Goal: Check status: Check status

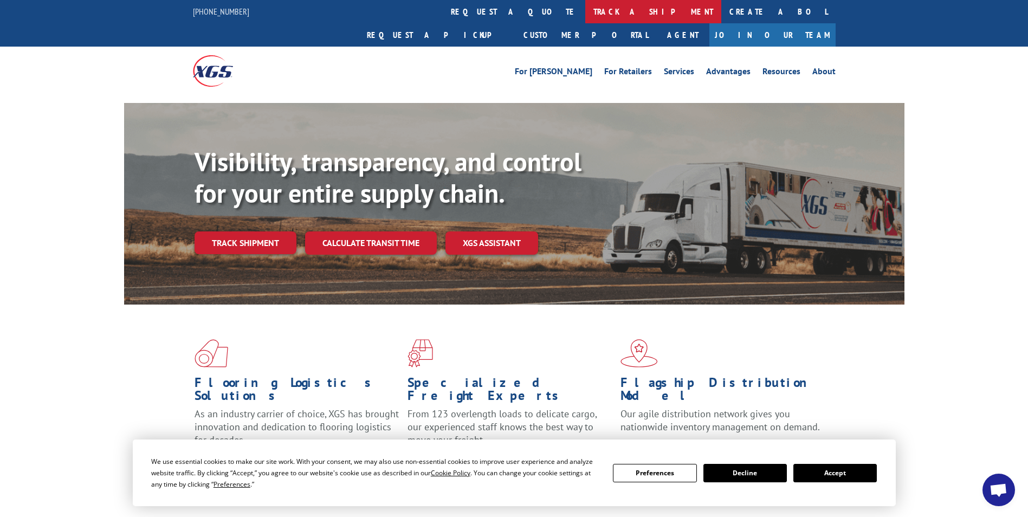
click at [585, 14] on link "track a shipment" at bounding box center [653, 11] width 136 height 23
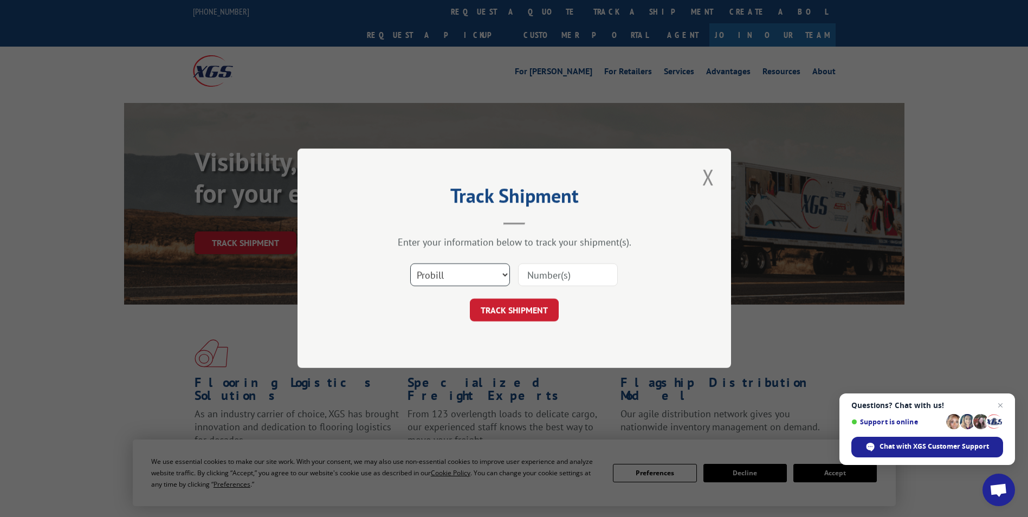
click at [494, 270] on select "Select category... Probill BOL PO" at bounding box center [460, 275] width 100 height 23
select select "bol"
click at [410, 264] on select "Select category... Probill BOL PO" at bounding box center [460, 275] width 100 height 23
click at [529, 276] on input at bounding box center [568, 275] width 100 height 23
paste input "5952998"
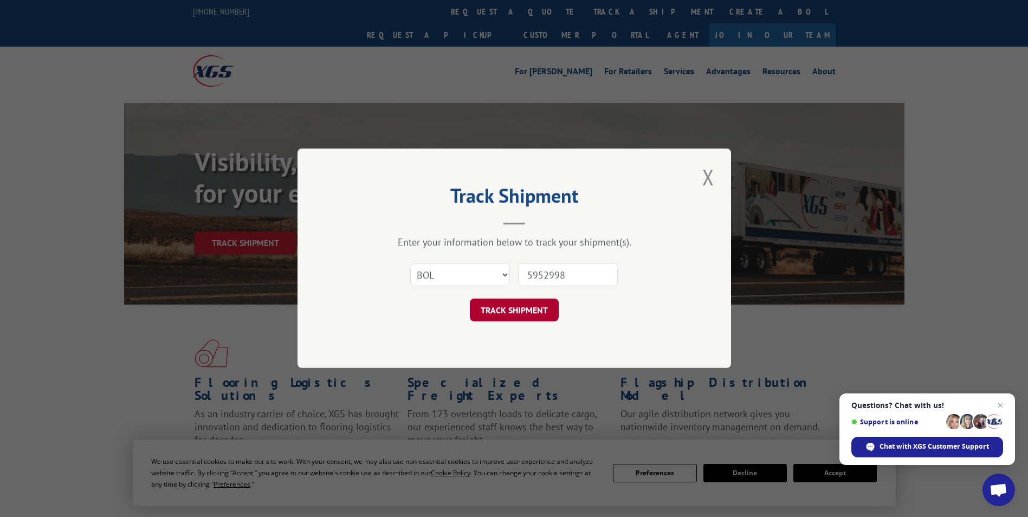
type input "5952998"
click at [526, 310] on button "TRACK SHIPMENT" at bounding box center [514, 310] width 89 height 23
